Goal: Transaction & Acquisition: Purchase product/service

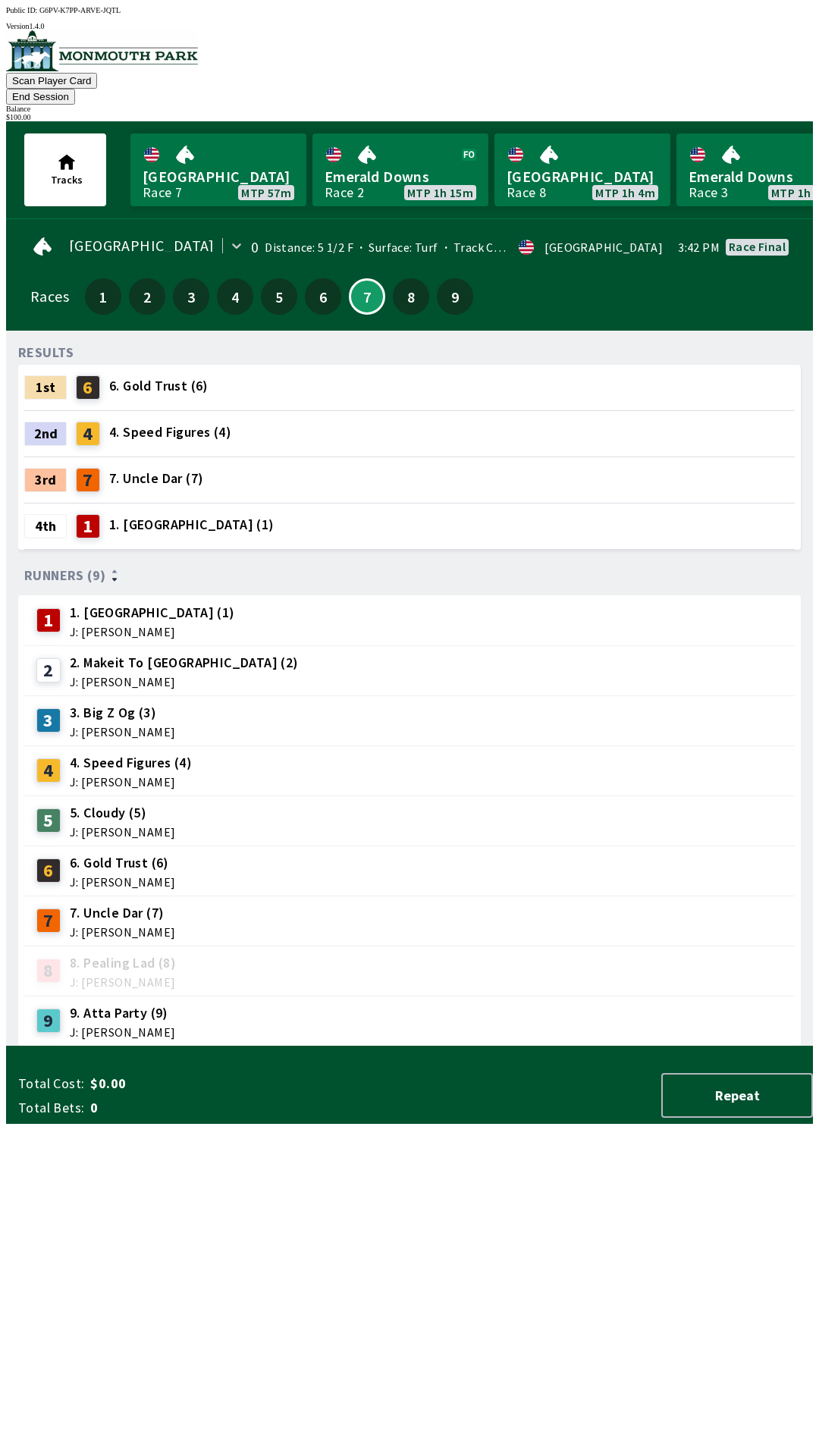
scroll to position [0, 1371]
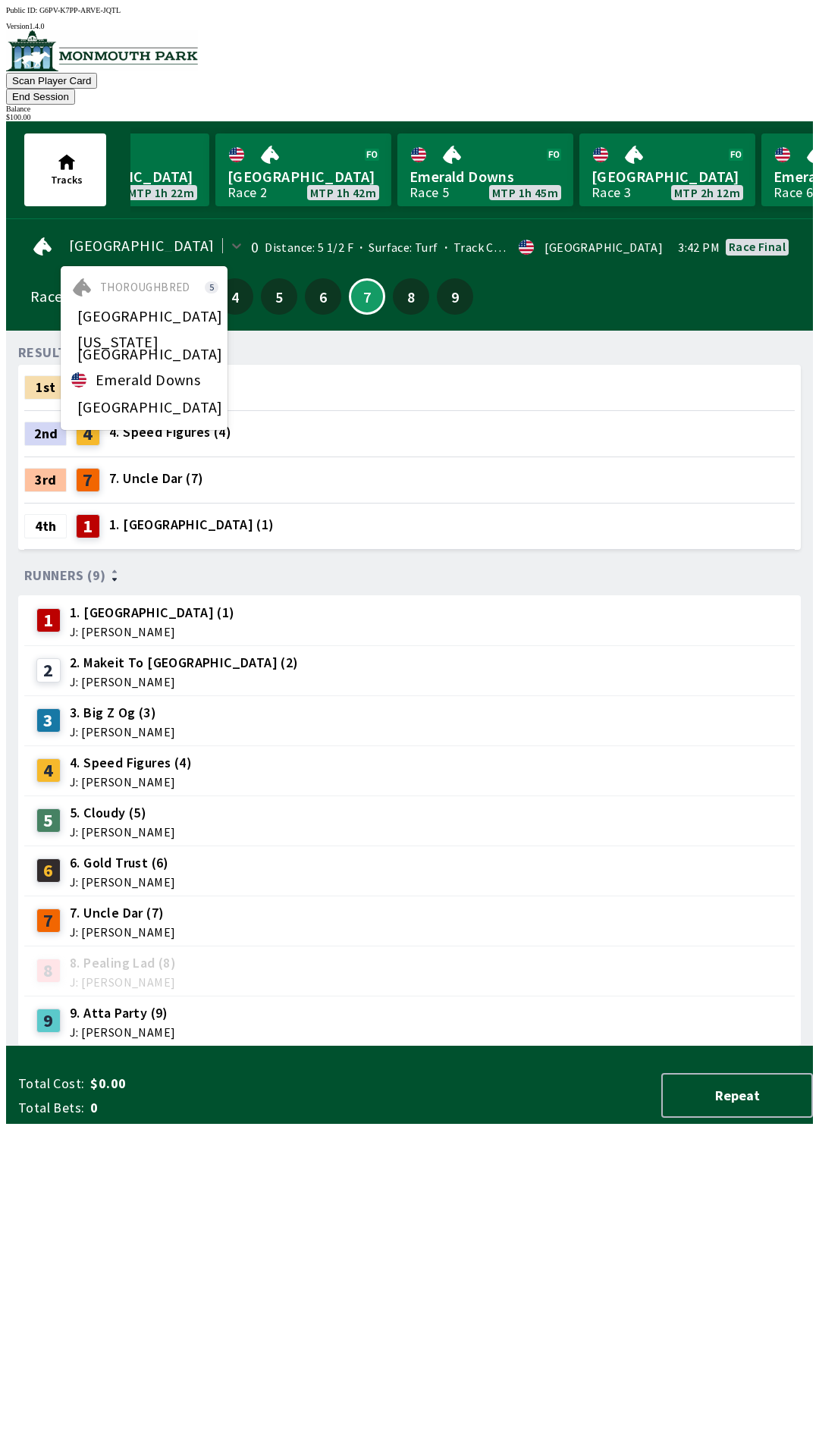
click at [447, 568] on div "Runners (9)" at bounding box center [409, 576] width 770 height 15
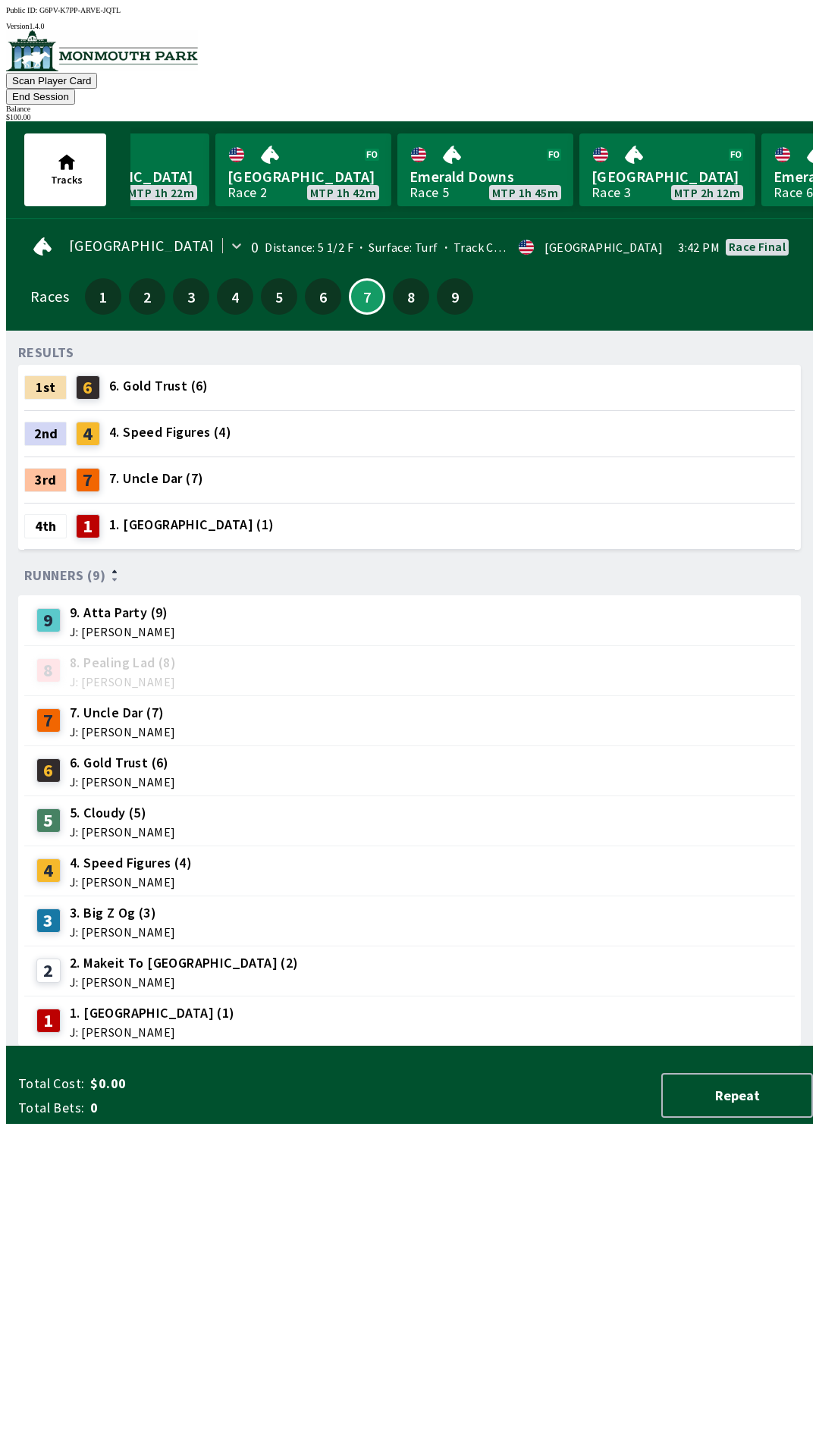
click at [481, 696] on div "7 7. Uncle Dar (7) J: [PERSON_NAME]" at bounding box center [409, 720] width 770 height 50
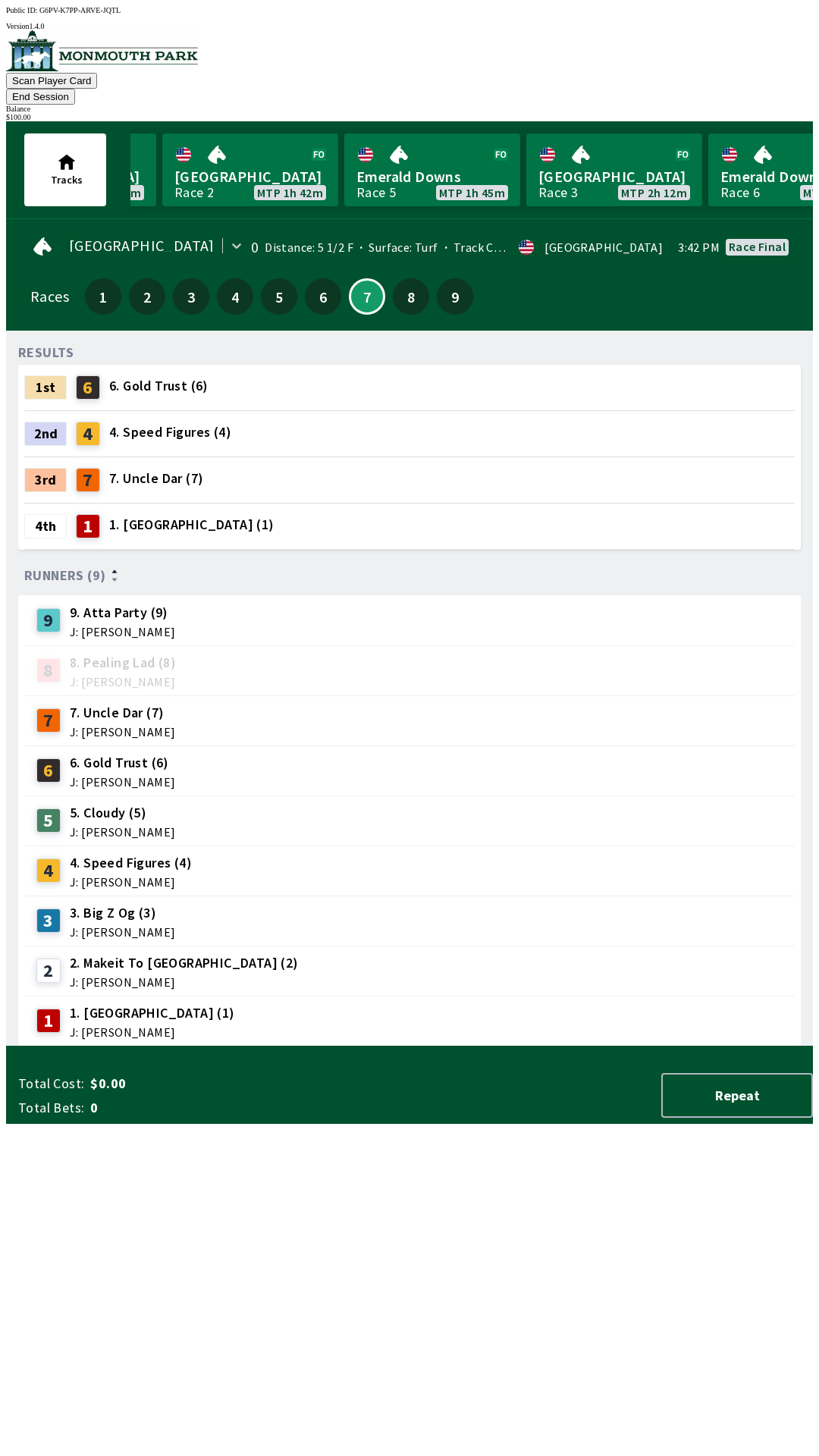
scroll to position [0, 1483]
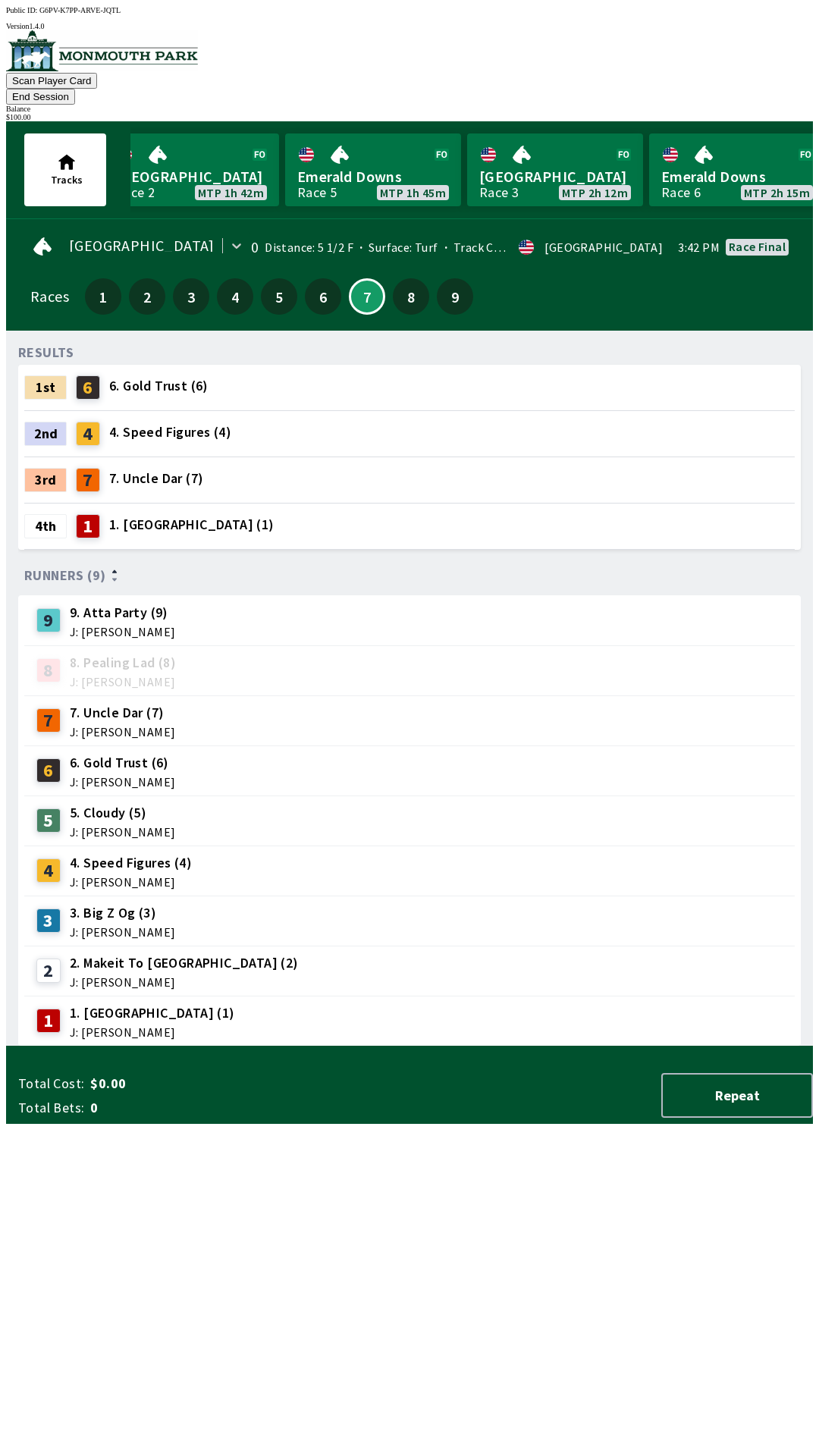
click at [256, 1092] on span "$0.00" at bounding box center [209, 1083] width 239 height 18
click at [741, 1118] on button "Repeat" at bounding box center [737, 1095] width 152 height 45
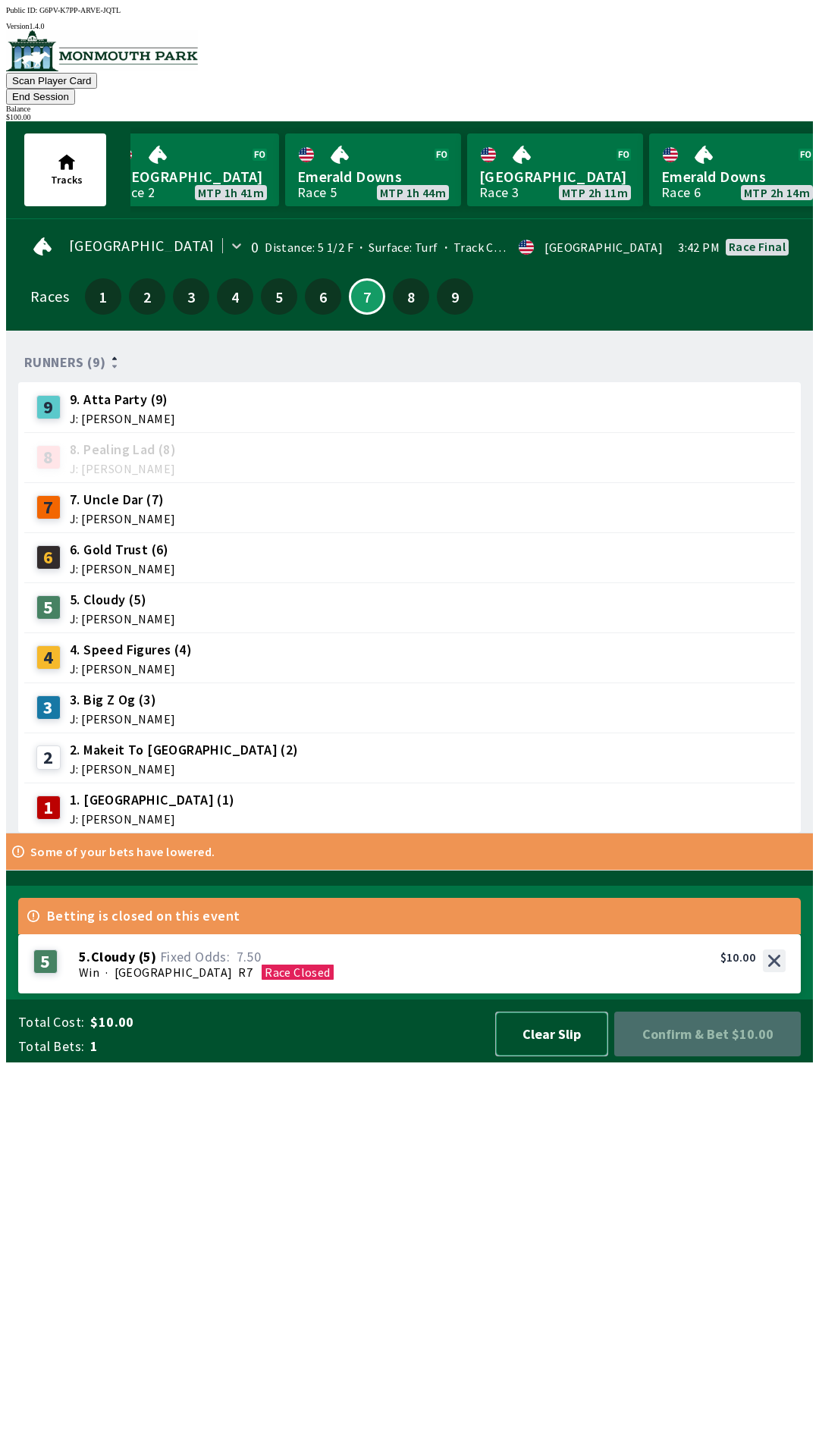
click at [550, 1057] on button "Clear Slip" at bounding box center [552, 1034] width 113 height 45
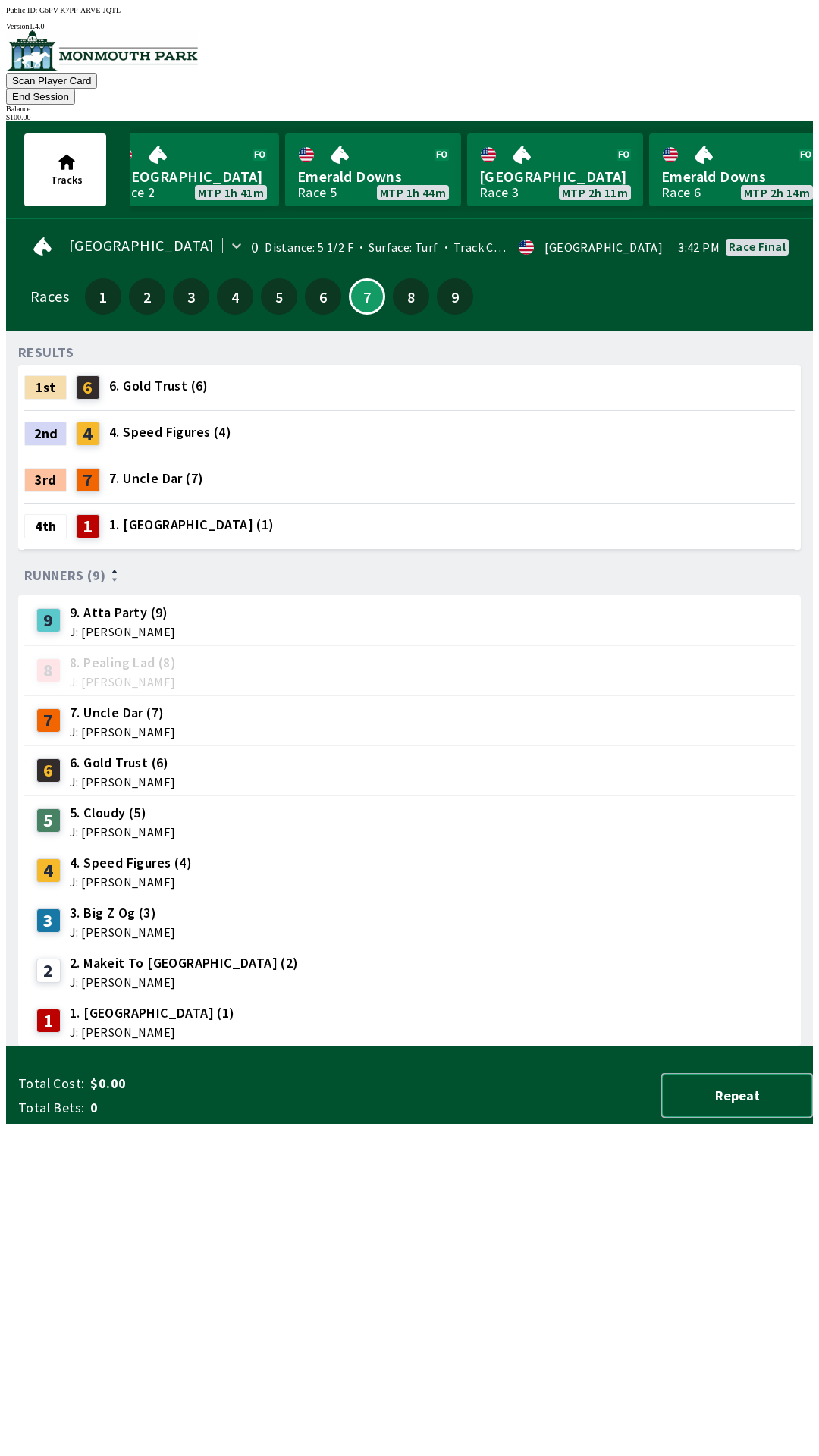
click at [730, 1118] on button "Repeat" at bounding box center [737, 1095] width 152 height 45
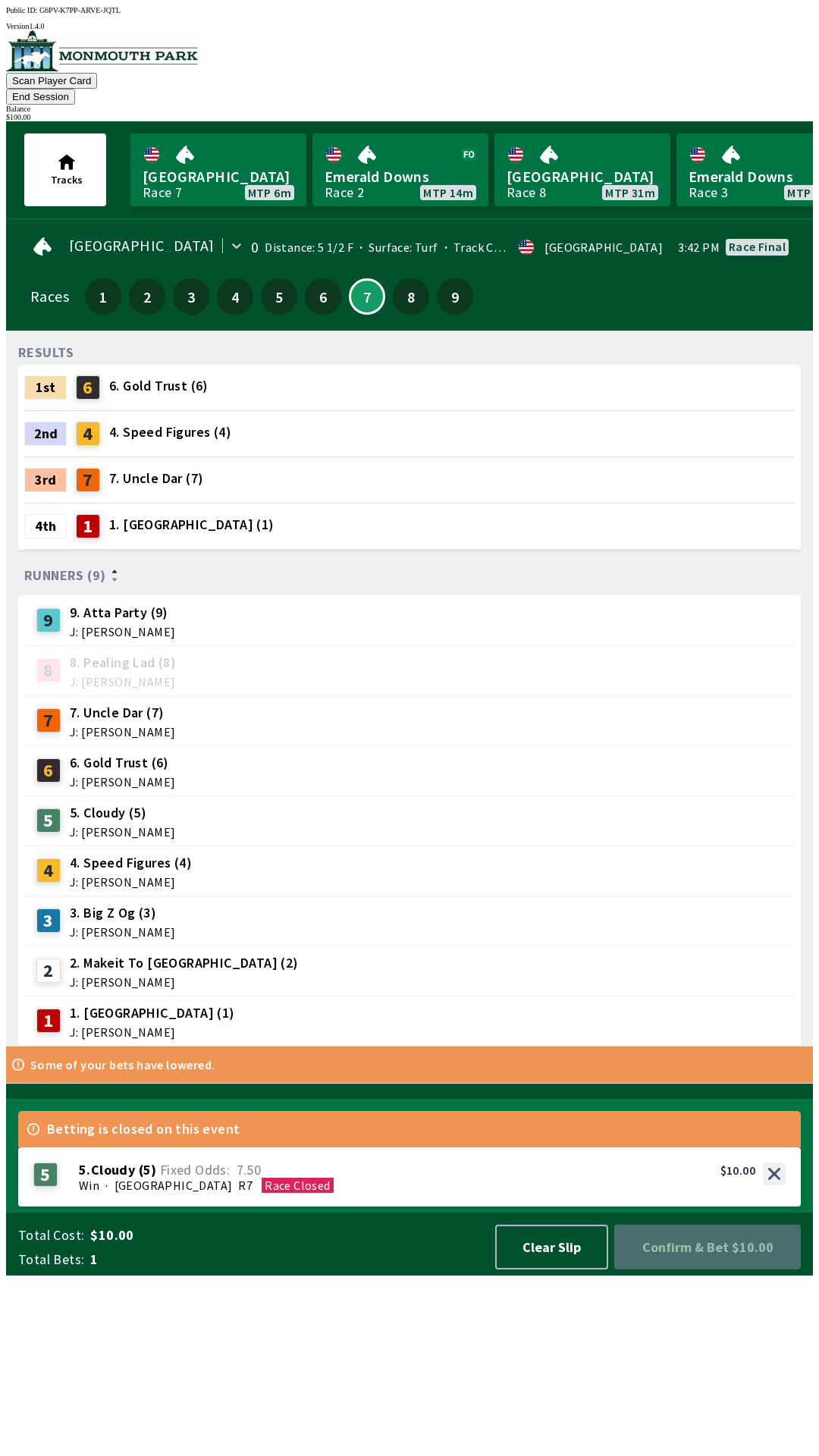
click at [75, 89] on button "End Session" at bounding box center [40, 96] width 69 height 16
